Goal: Information Seeking & Learning: Check status

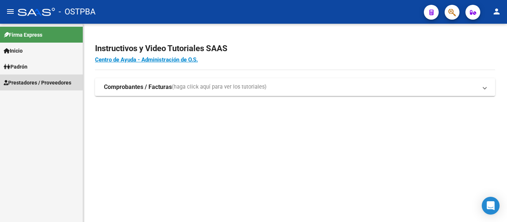
click at [22, 81] on span "Prestadores / Proveedores" at bounding box center [38, 83] width 68 height 8
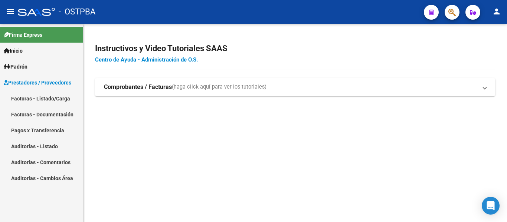
click at [29, 146] on link "Auditorías - Listado" at bounding box center [41, 146] width 83 height 16
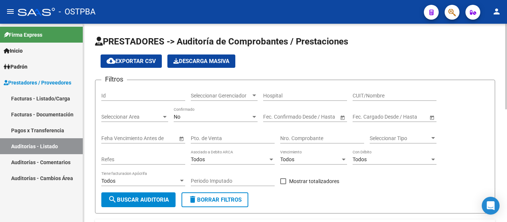
click at [181, 116] on div "No" at bounding box center [212, 117] width 77 height 6
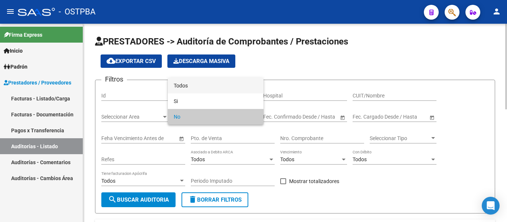
click at [190, 90] on span "Todos" at bounding box center [216, 86] width 84 height 16
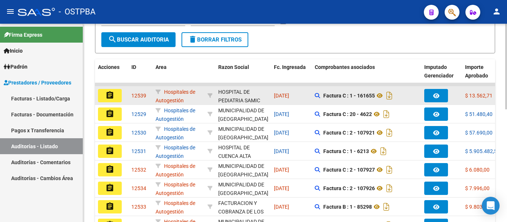
scroll to position [185, 0]
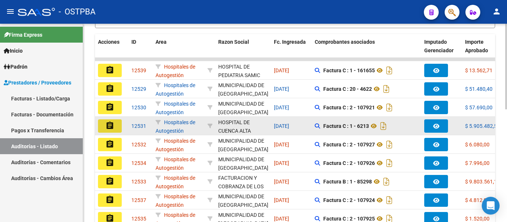
click at [105, 126] on button "assignment" at bounding box center [110, 125] width 24 height 13
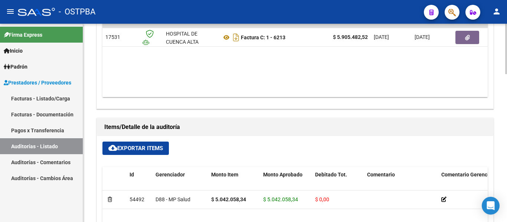
scroll to position [397, 0]
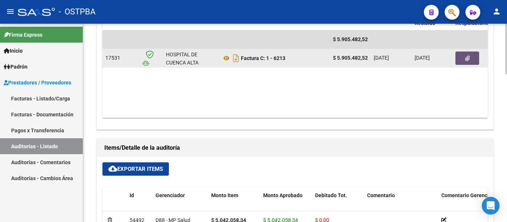
click at [468, 54] on button "button" at bounding box center [467, 58] width 24 height 13
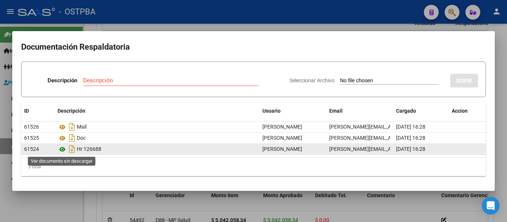
click at [61, 151] on icon at bounding box center [62, 149] width 10 height 9
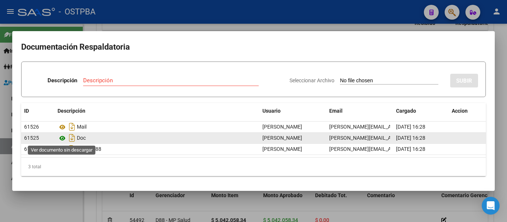
click at [62, 137] on icon at bounding box center [62, 138] width 10 height 9
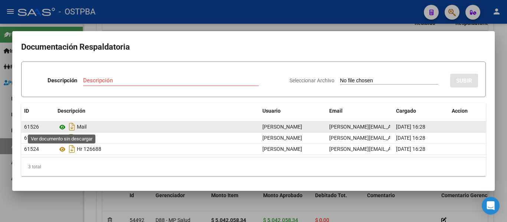
click at [63, 128] on icon at bounding box center [62, 127] width 10 height 9
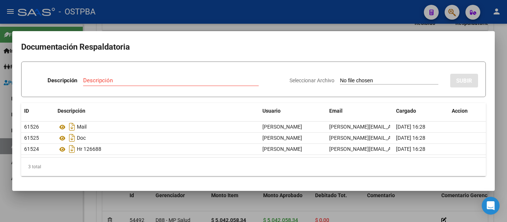
click at [334, 11] on div at bounding box center [253, 111] width 507 height 222
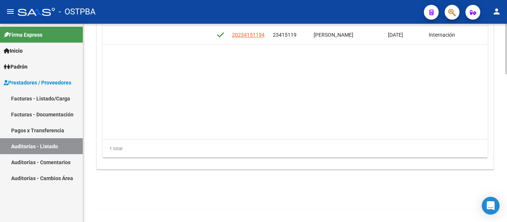
scroll to position [0, 413]
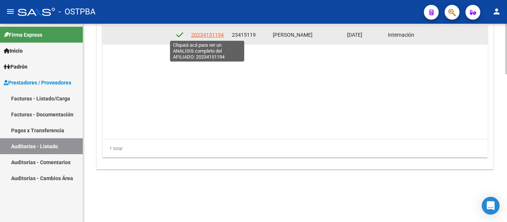
click at [199, 33] on span "20234151194" at bounding box center [207, 35] width 33 height 6
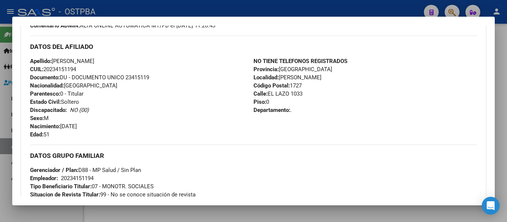
scroll to position [237, 0]
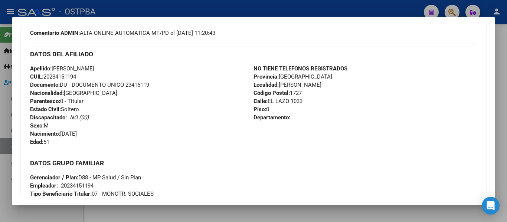
drag, startPoint x: 50, startPoint y: 75, endPoint x: 76, endPoint y: 78, distance: 25.8
click at [76, 78] on span "CUIL: 20234151194" at bounding box center [53, 76] width 46 height 7
copy span "23415119"
click at [394, 10] on div at bounding box center [253, 111] width 507 height 222
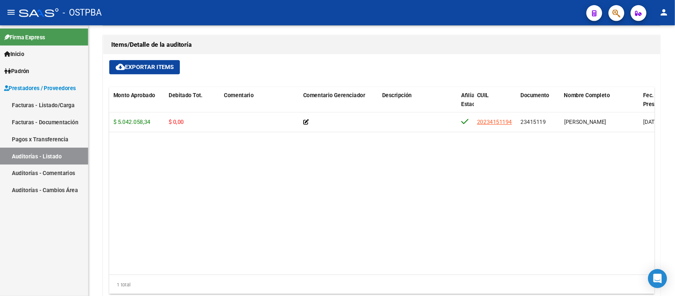
scroll to position [0, 157]
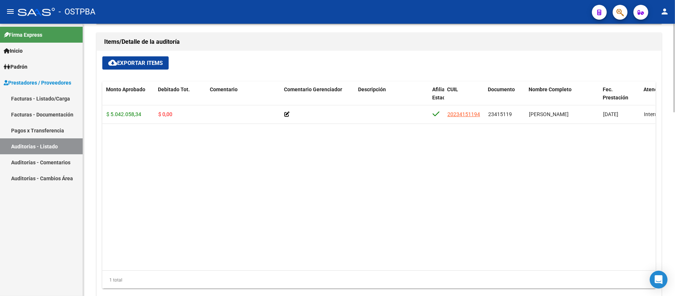
drag, startPoint x: 505, startPoint y: 3, endPoint x: 395, endPoint y: 193, distance: 219.7
click at [396, 194] on datatable-body "54492 D88 - MP Salud $ 5.042.058,34 $ 5.042.058,34 $ 0,00 20234151194 23415119 …" at bounding box center [378, 187] width 553 height 165
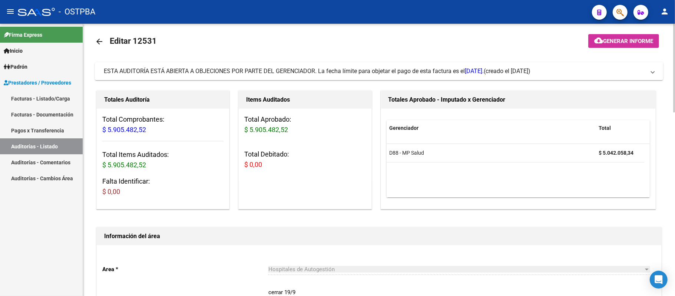
scroll to position [0, 0]
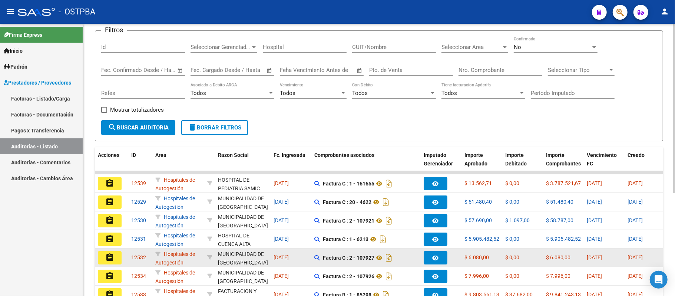
scroll to position [99, 0]
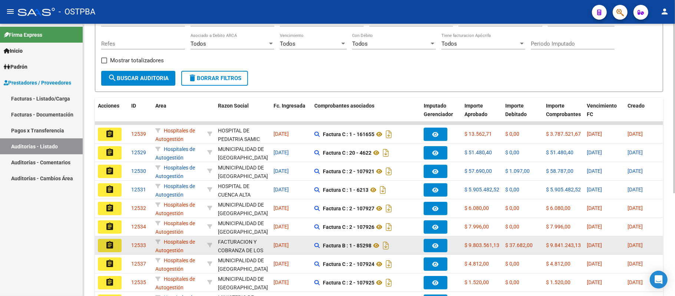
click at [106, 222] on mat-icon "assignment" at bounding box center [109, 245] width 9 height 9
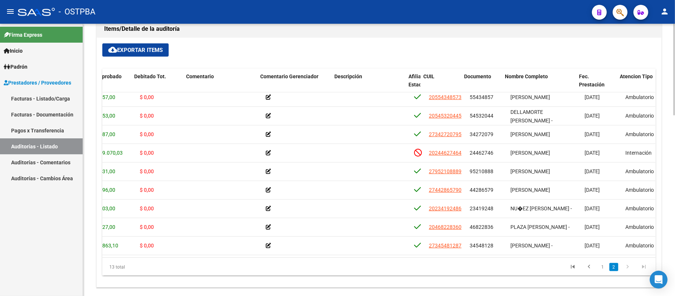
scroll to position [85, 182]
